Goal: Task Accomplishment & Management: Complete application form

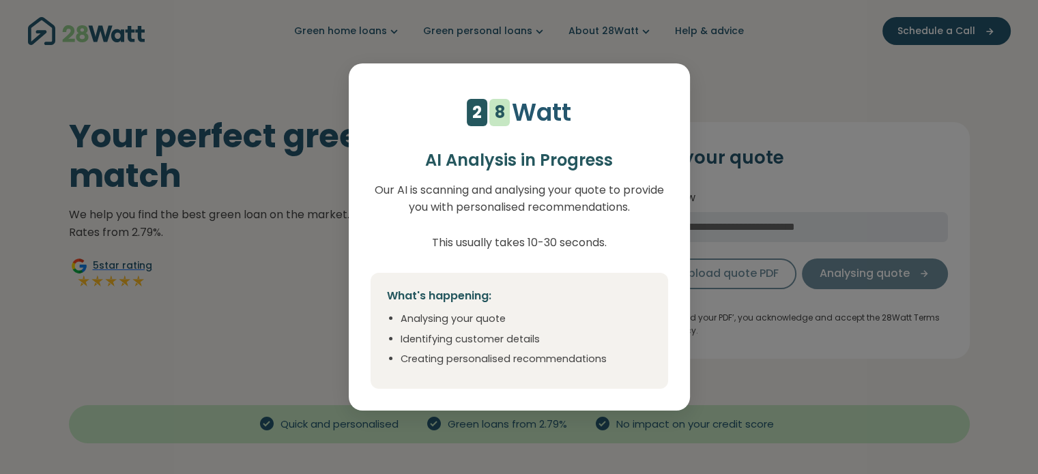
select select "***"
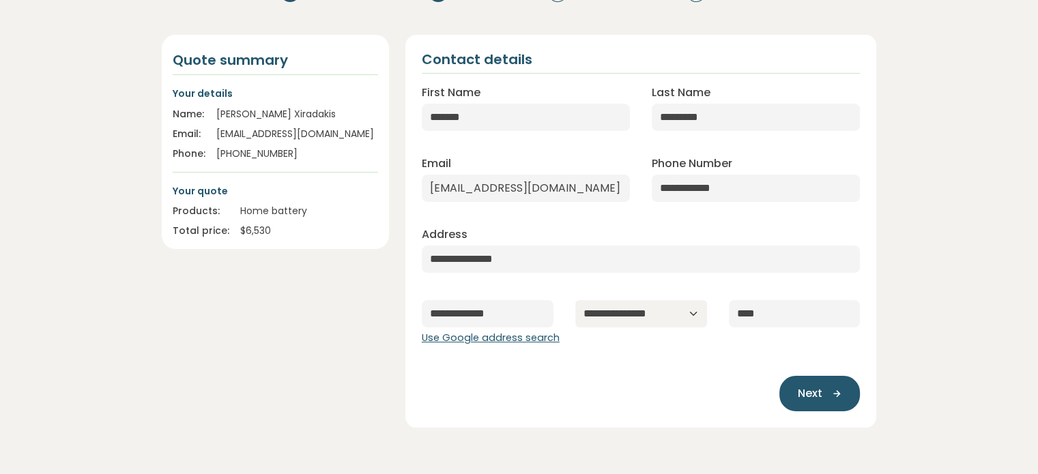
scroll to position [147, 0]
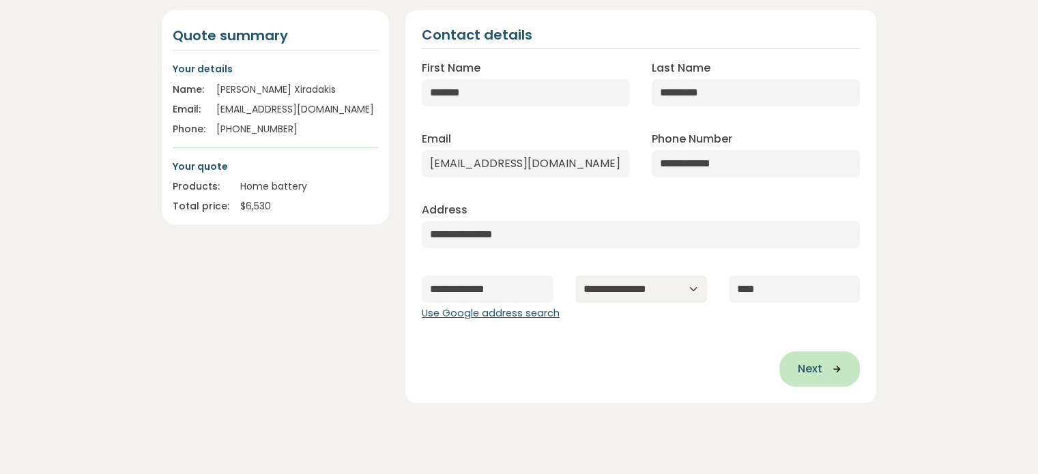
click at [811, 379] on button "Next" at bounding box center [819, 368] width 81 height 35
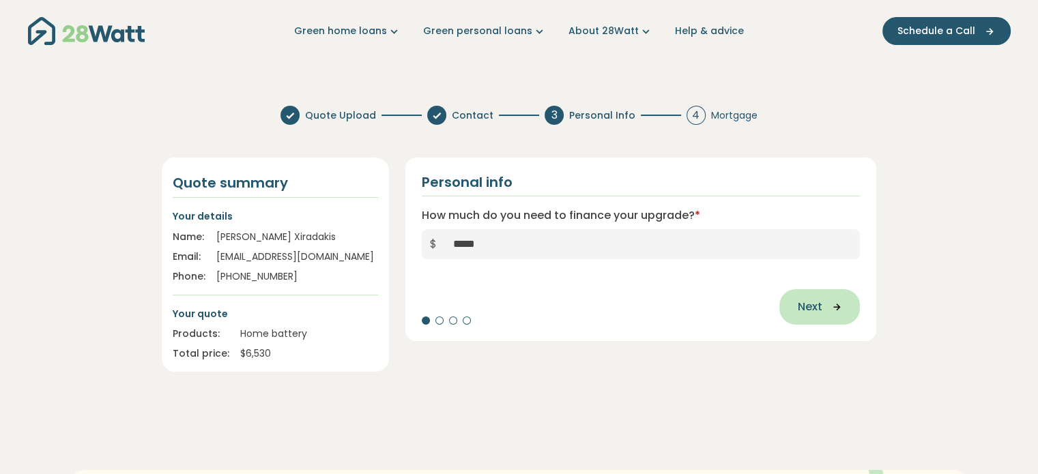
click at [817, 319] on button "Next" at bounding box center [819, 306] width 81 height 35
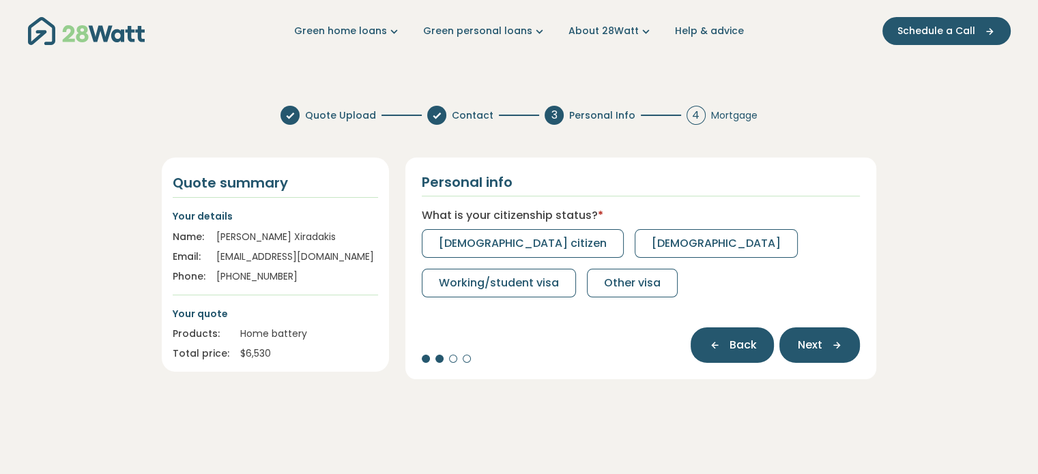
click at [727, 350] on icon "button" at bounding box center [718, 345] width 20 height 12
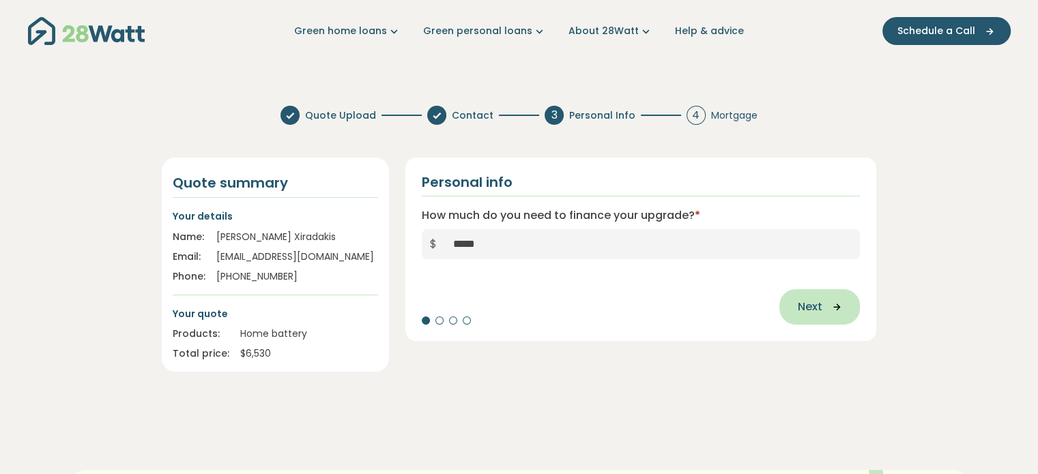
click at [789, 311] on button "Next" at bounding box center [819, 306] width 81 height 35
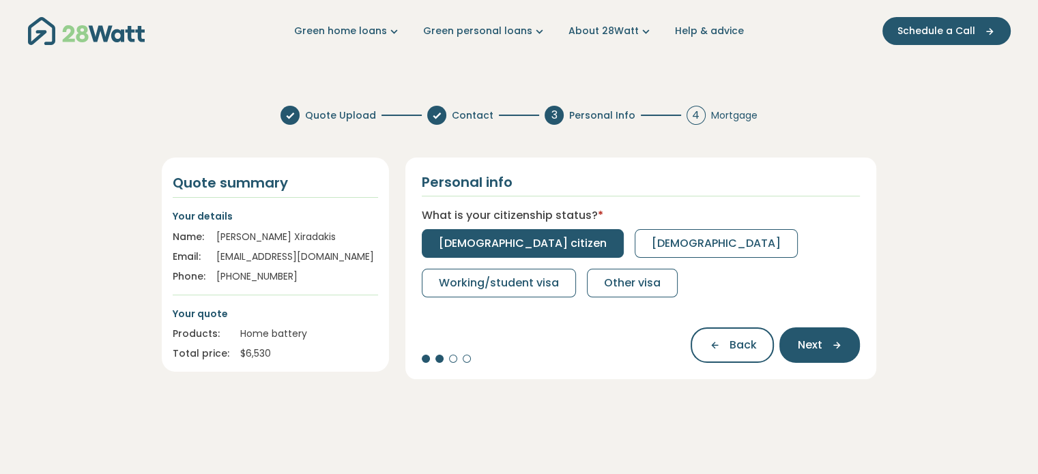
click at [501, 248] on span "[DEMOGRAPHIC_DATA] citizen" at bounding box center [523, 243] width 168 height 16
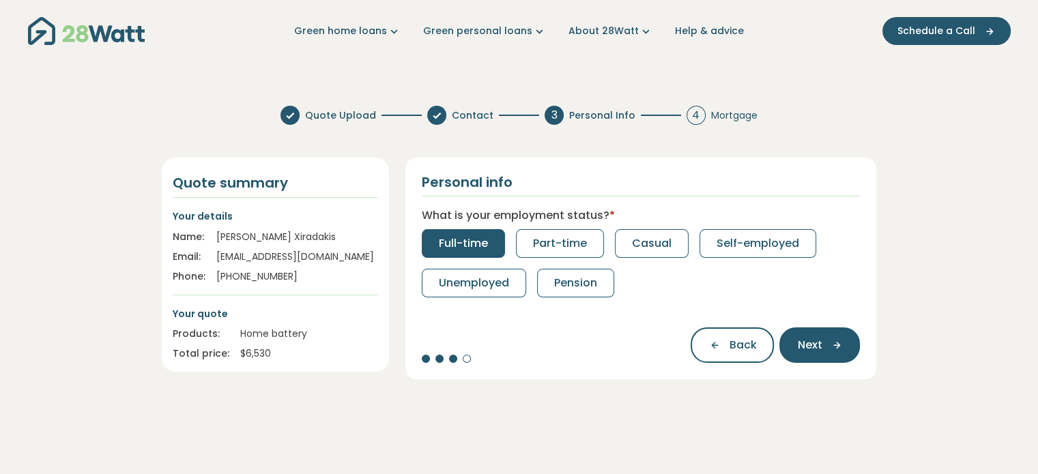
click at [483, 245] on span "Full-time" at bounding box center [463, 243] width 49 height 16
